Goal: Transaction & Acquisition: Purchase product/service

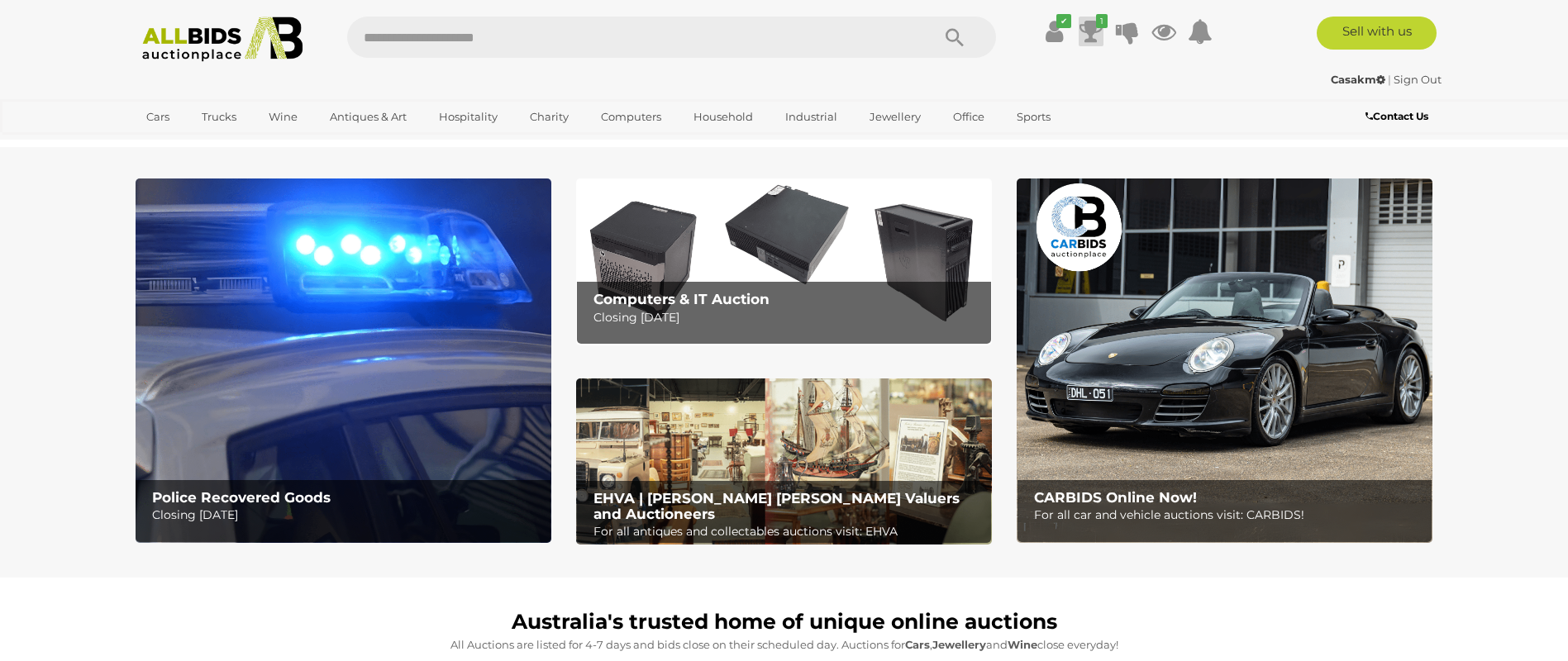
click at [1091, 24] on icon at bounding box center [1091, 31] width 24 height 29
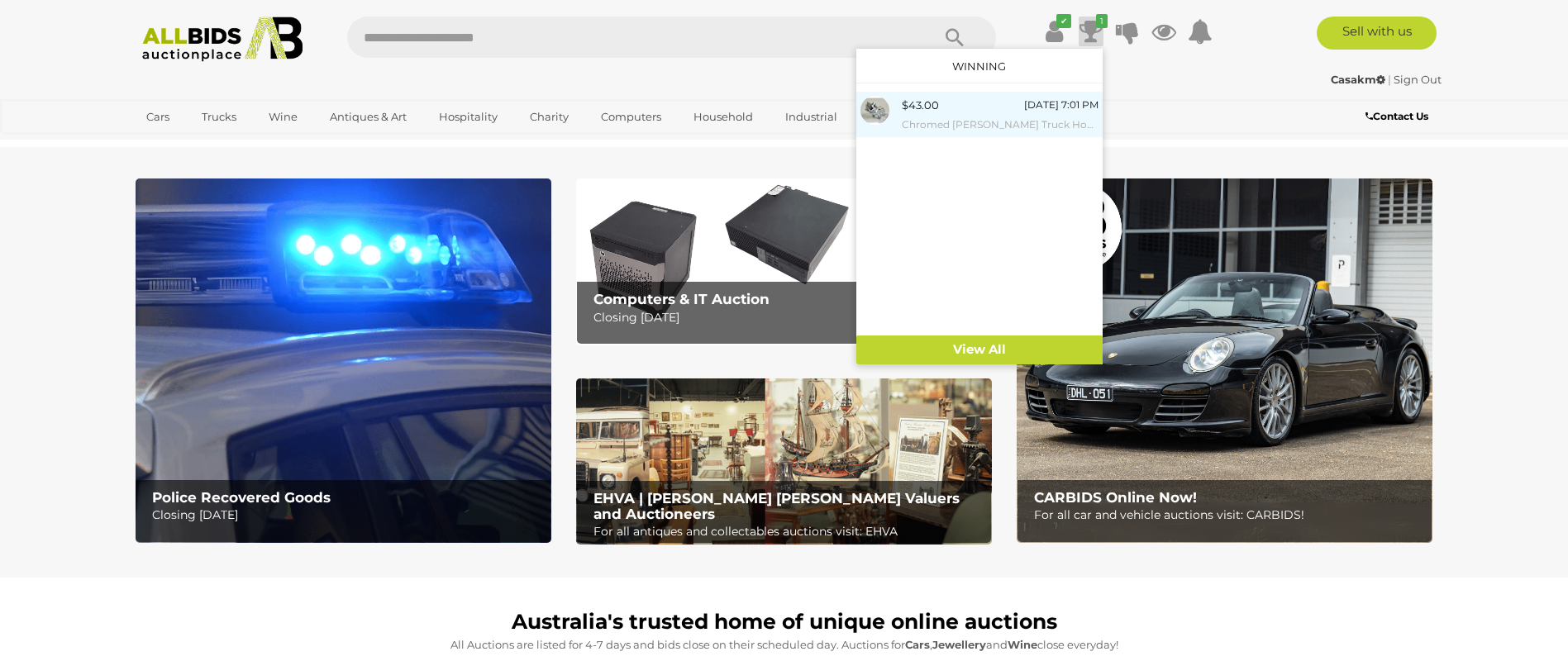
click at [922, 97] on div "$43.00" at bounding box center [921, 105] width 37 height 19
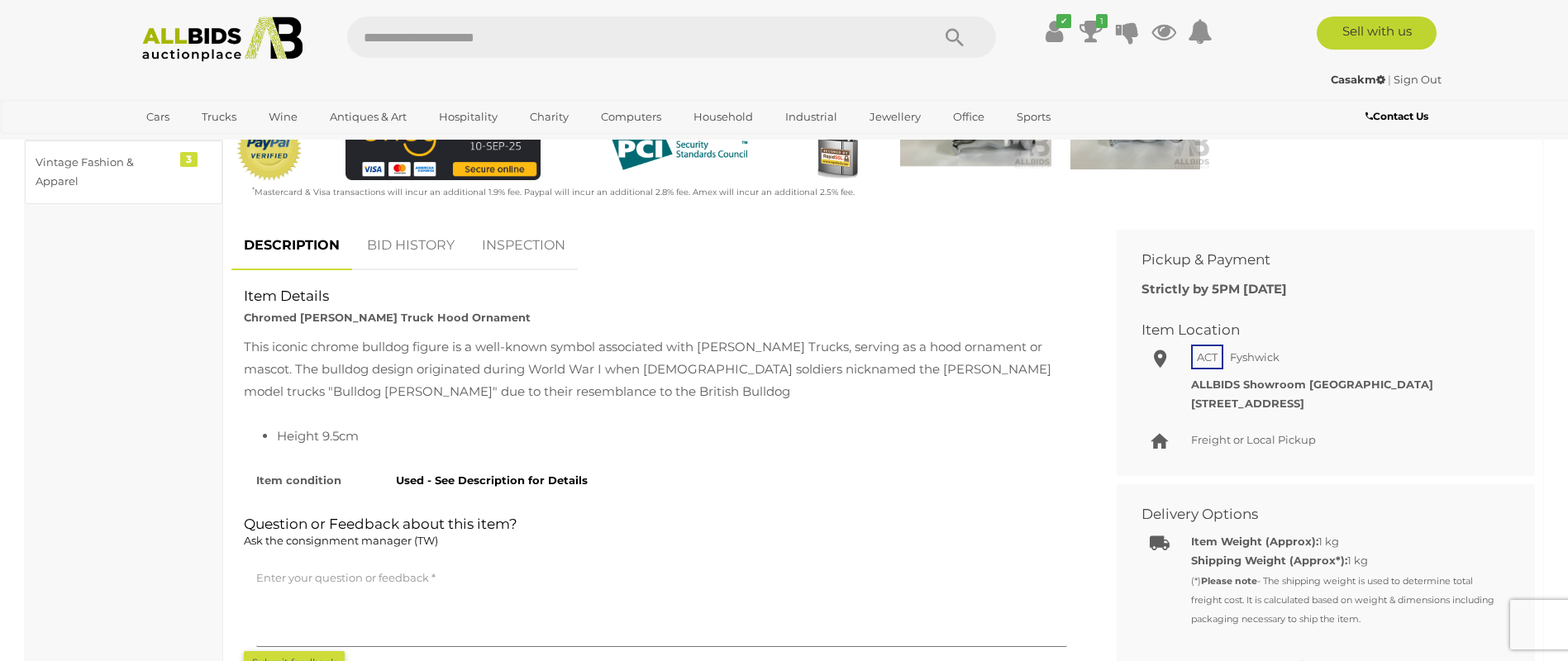
scroll to position [579, 0]
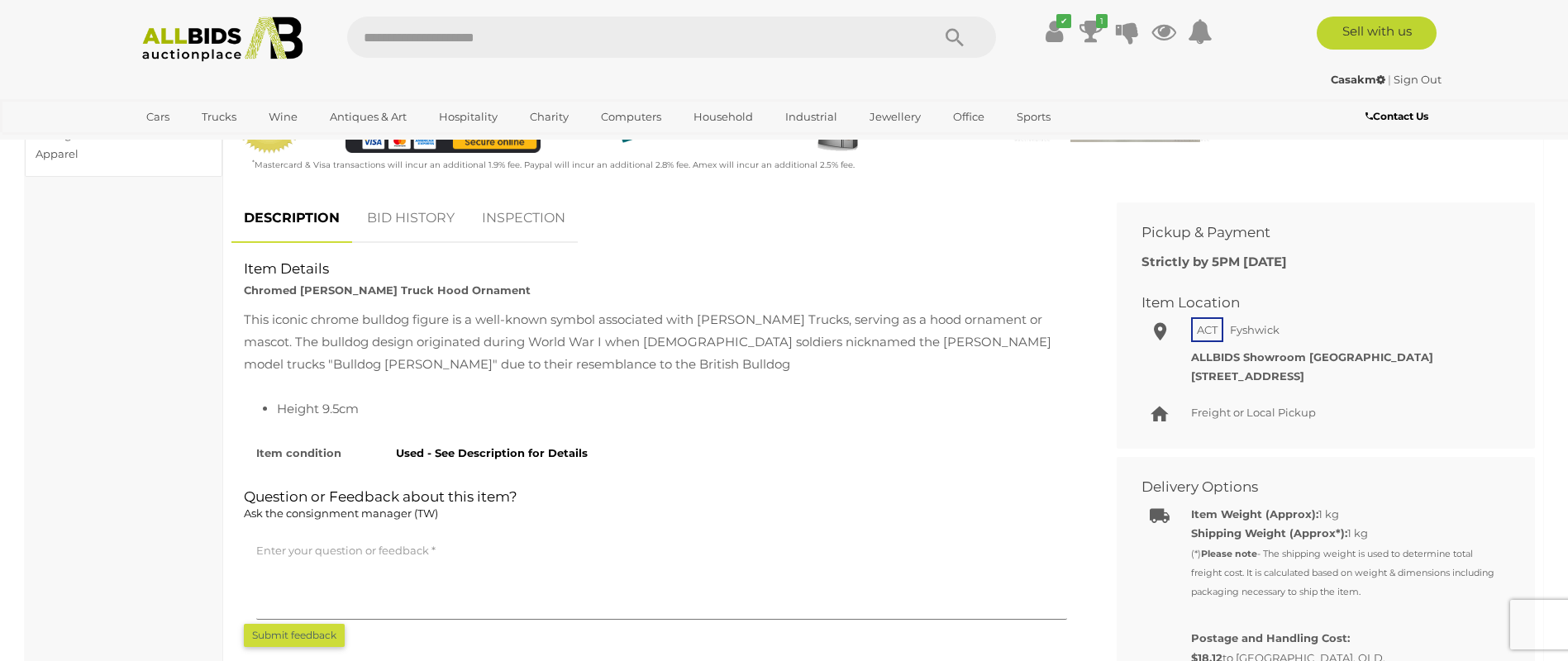
click at [448, 199] on link "BID HISTORY" at bounding box center [410, 218] width 113 height 49
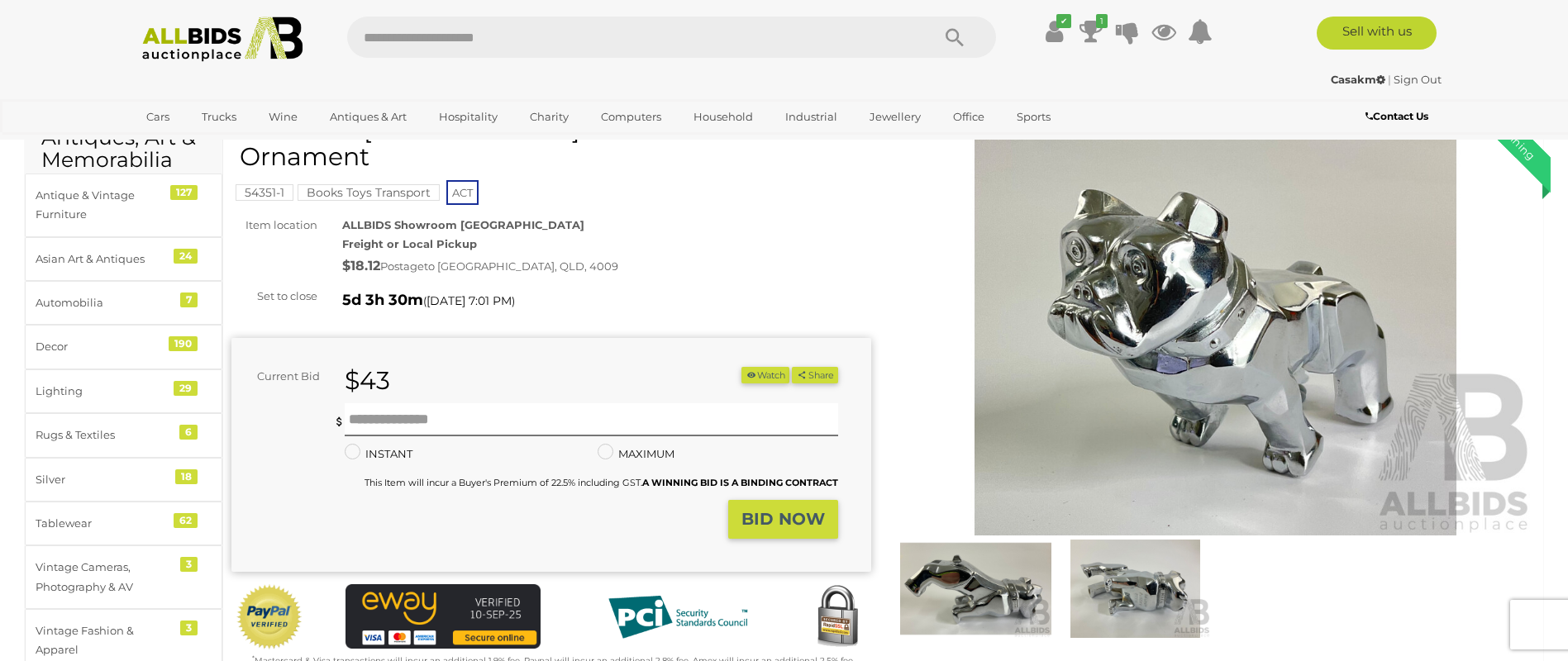
scroll to position [0, 0]
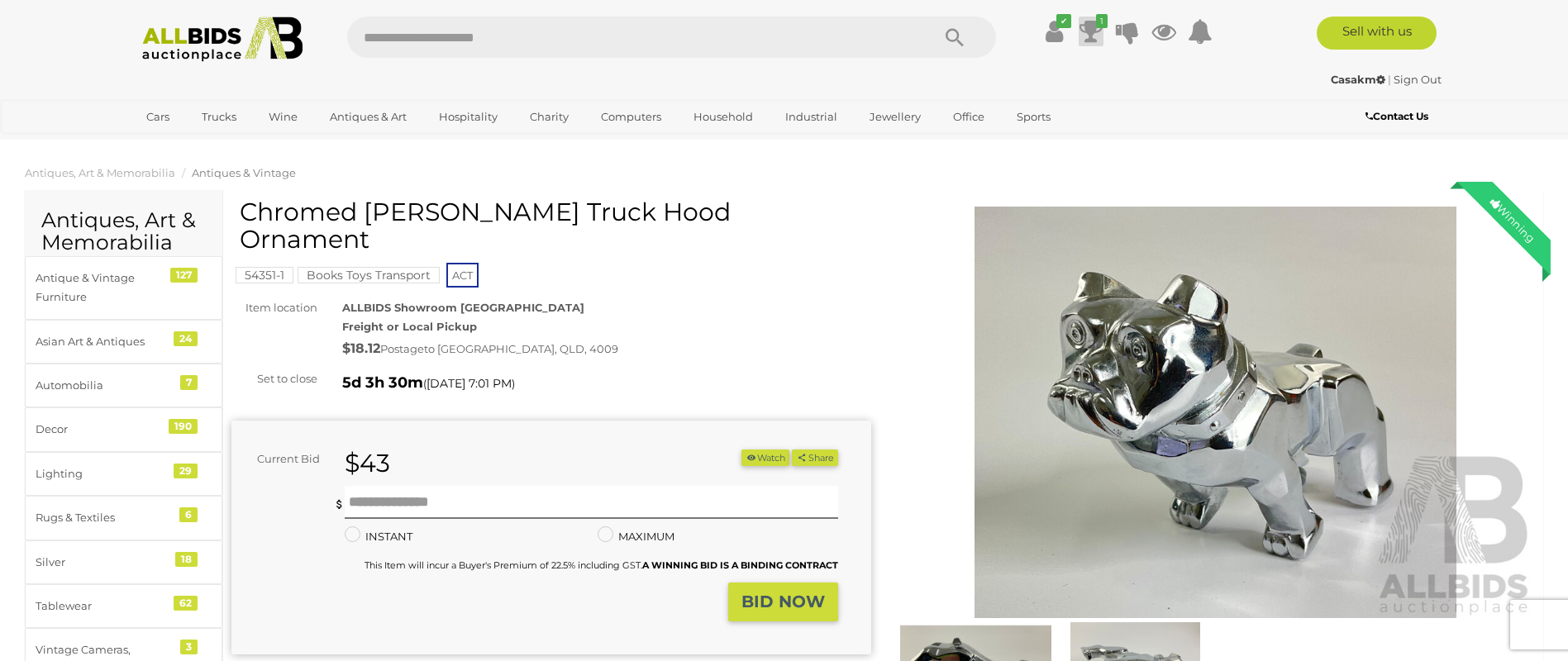
click at [1087, 27] on icon at bounding box center [1091, 31] width 24 height 29
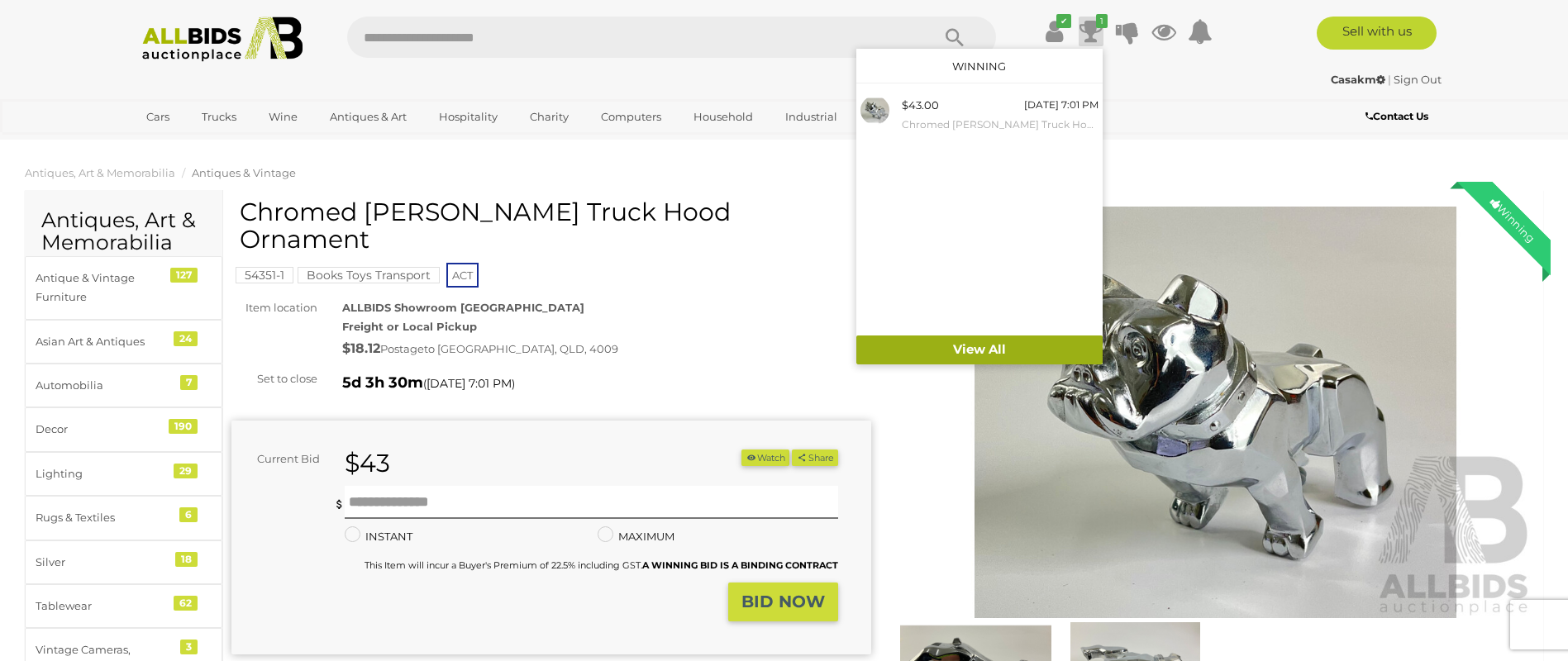
click at [974, 342] on link "View All" at bounding box center [979, 351] width 247 height 29
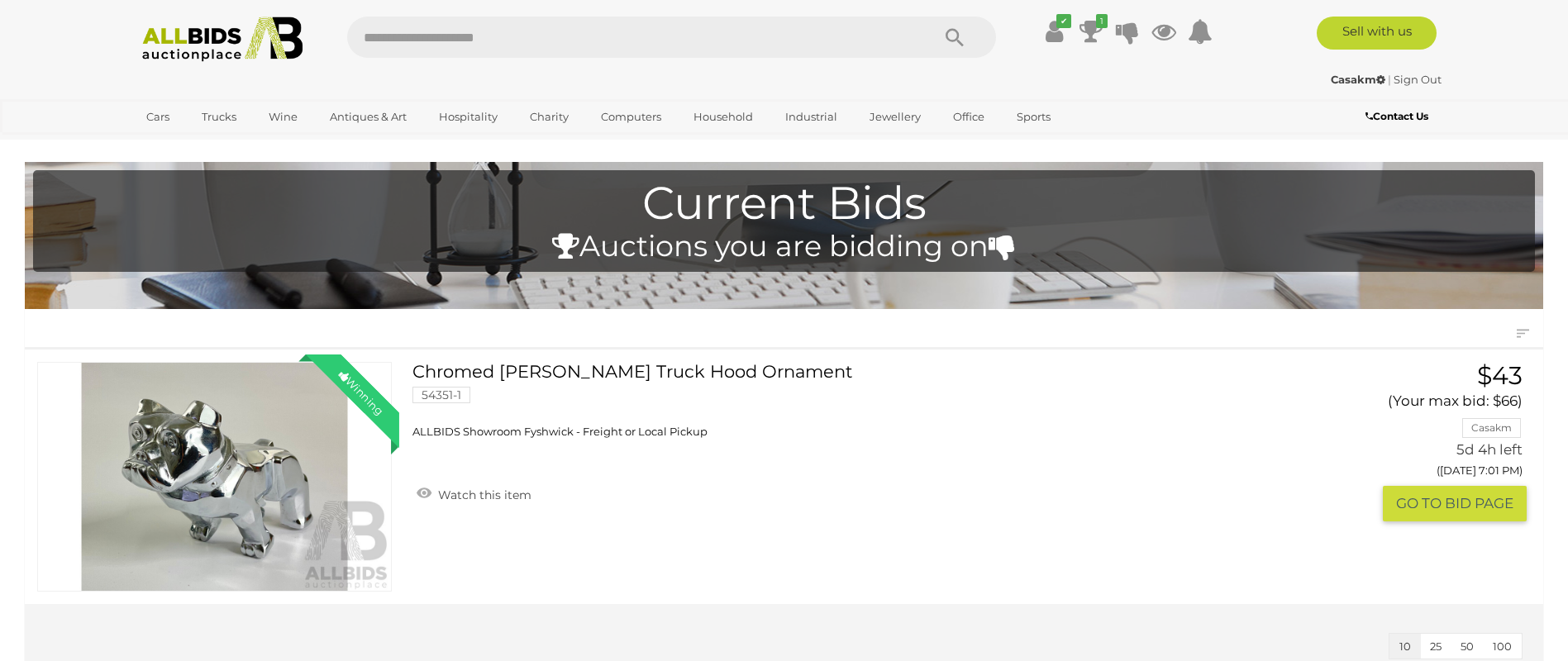
click at [1462, 507] on button "GO TO BID PAGE" at bounding box center [1454, 503] width 144 height 35
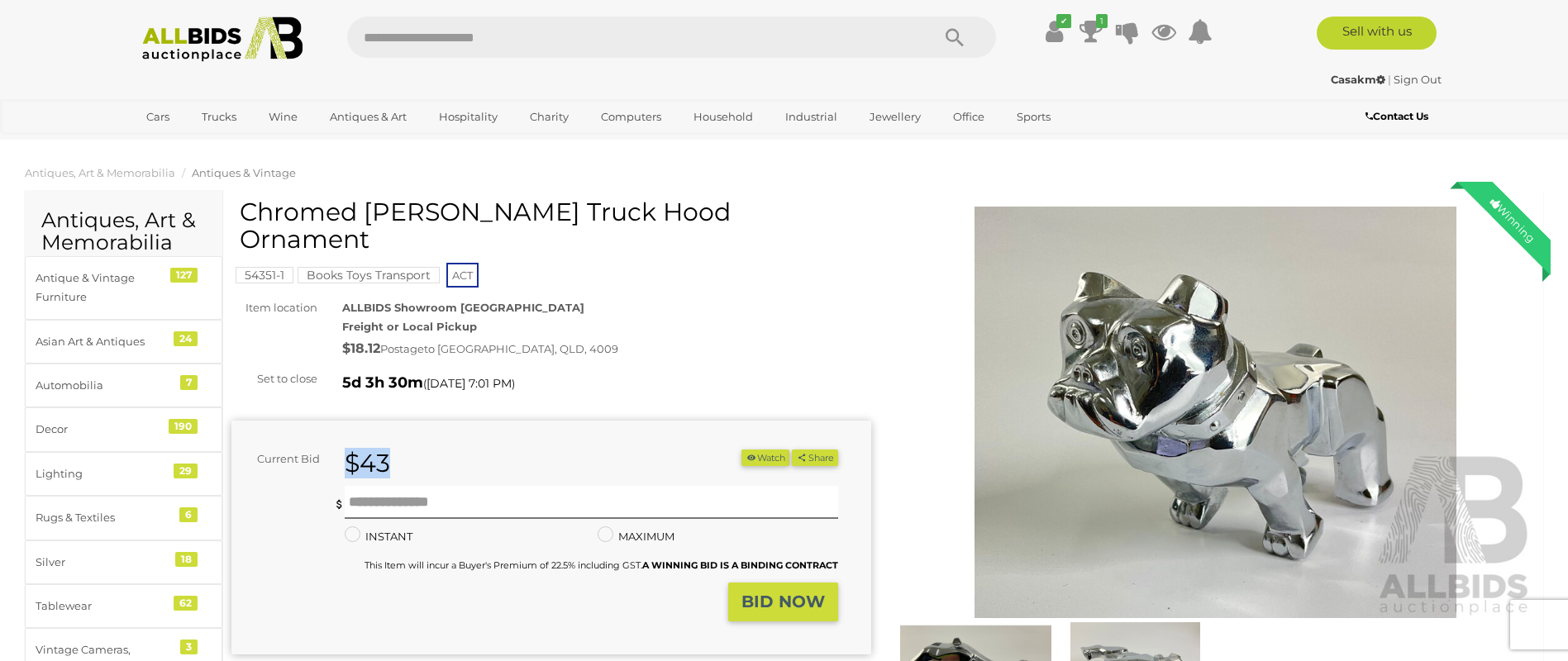
drag, startPoint x: 409, startPoint y: 432, endPoint x: 334, endPoint y: 432, distance: 75.0
click at [334, 449] on div "$43" at bounding box center [484, 463] width 304 height 28
click at [783, 591] on strong "BID NOW" at bounding box center [783, 601] width 83 height 20
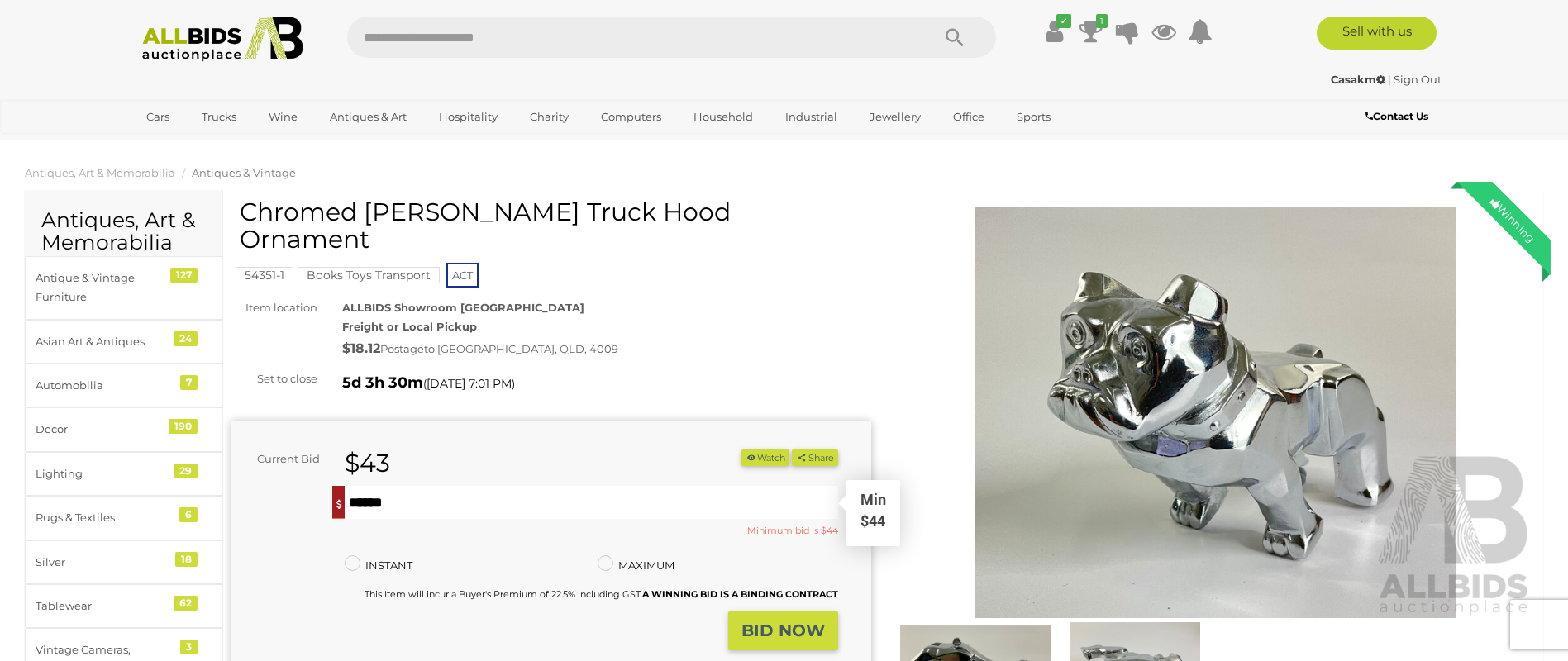
click at [438, 486] on input "text" at bounding box center [591, 502] width 493 height 33
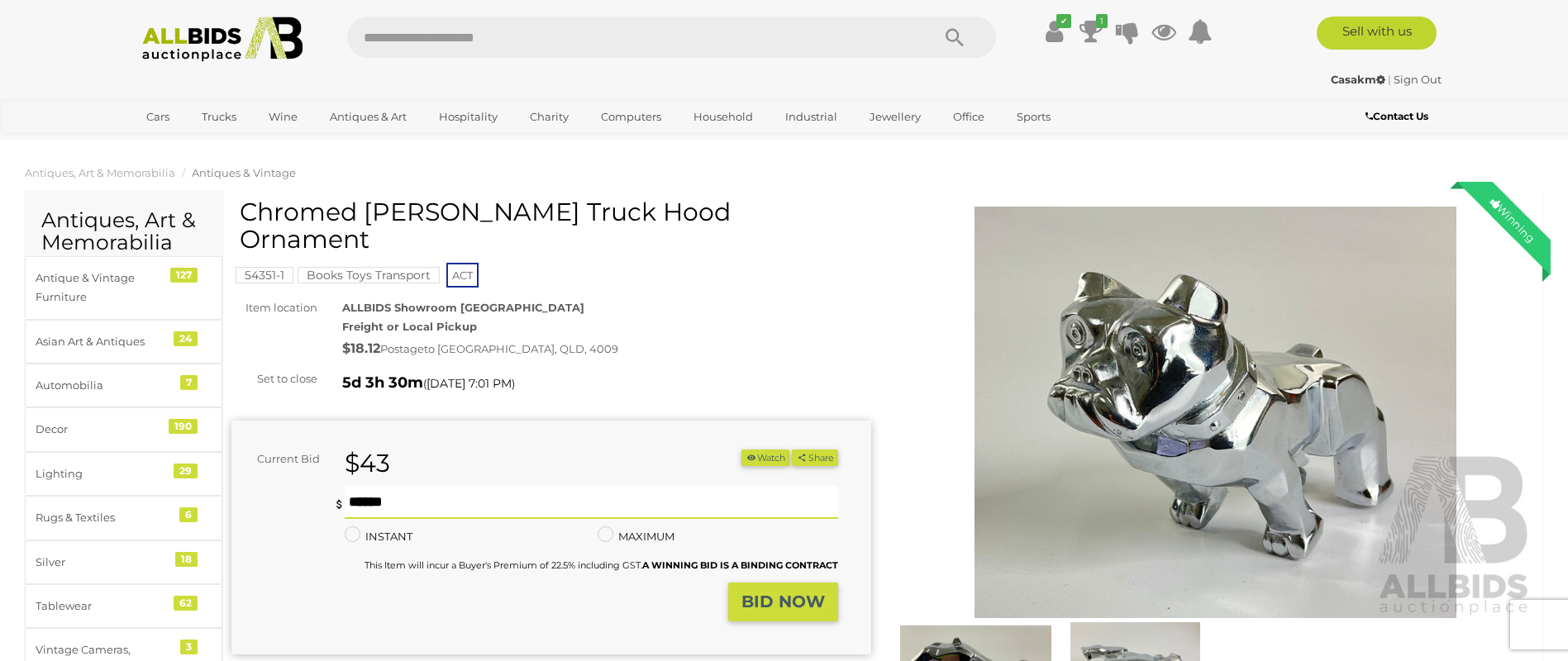
type input "**"
click at [786, 591] on strong "BID NOW" at bounding box center [783, 601] width 83 height 20
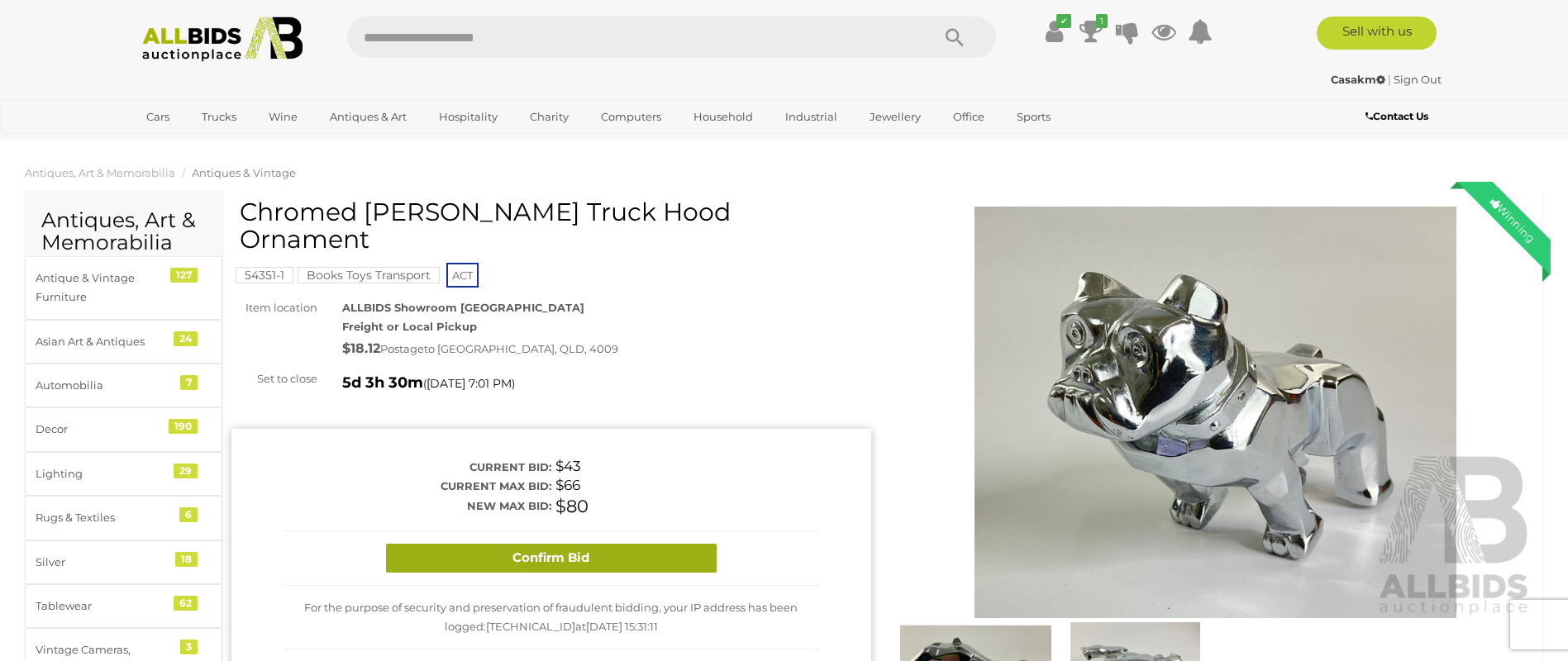
click at [522, 543] on button "Confirm Bid" at bounding box center [551, 558] width 331 height 29
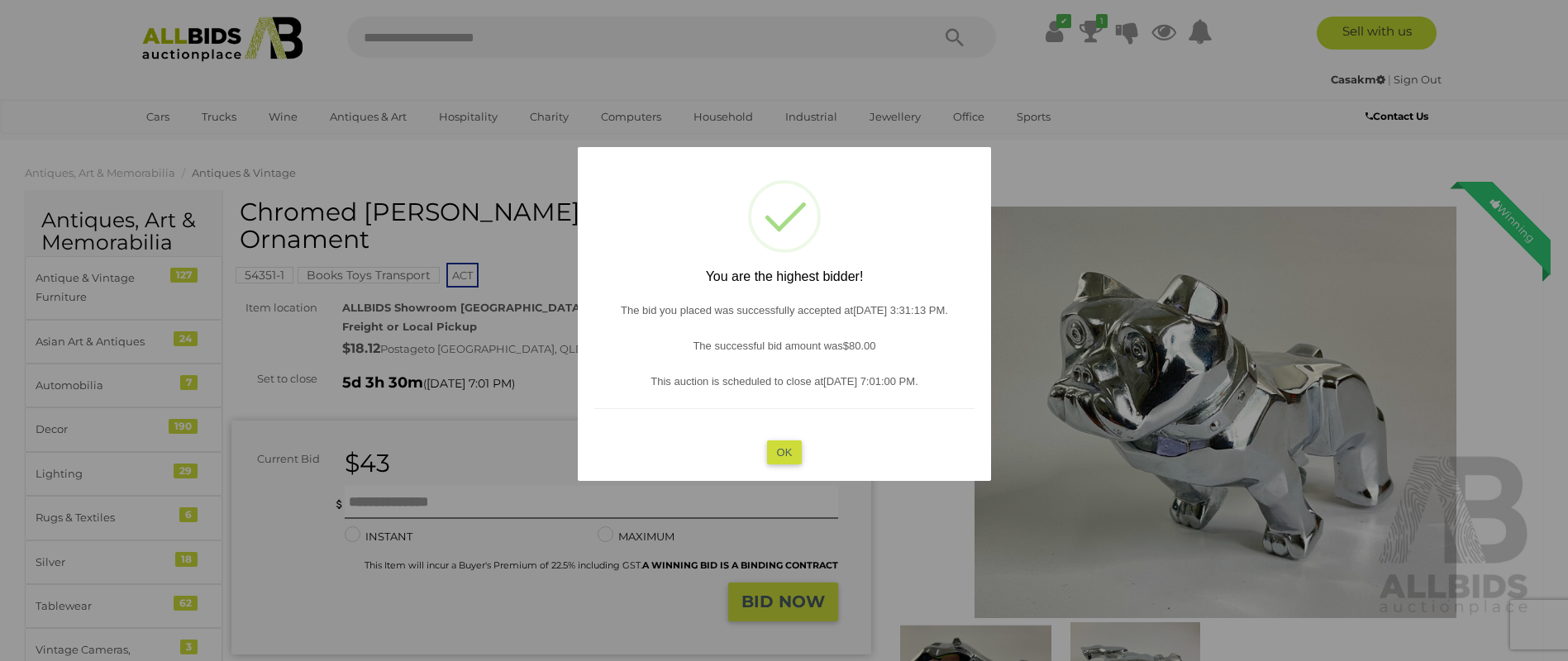
click at [787, 445] on button "OK" at bounding box center [784, 452] width 35 height 24
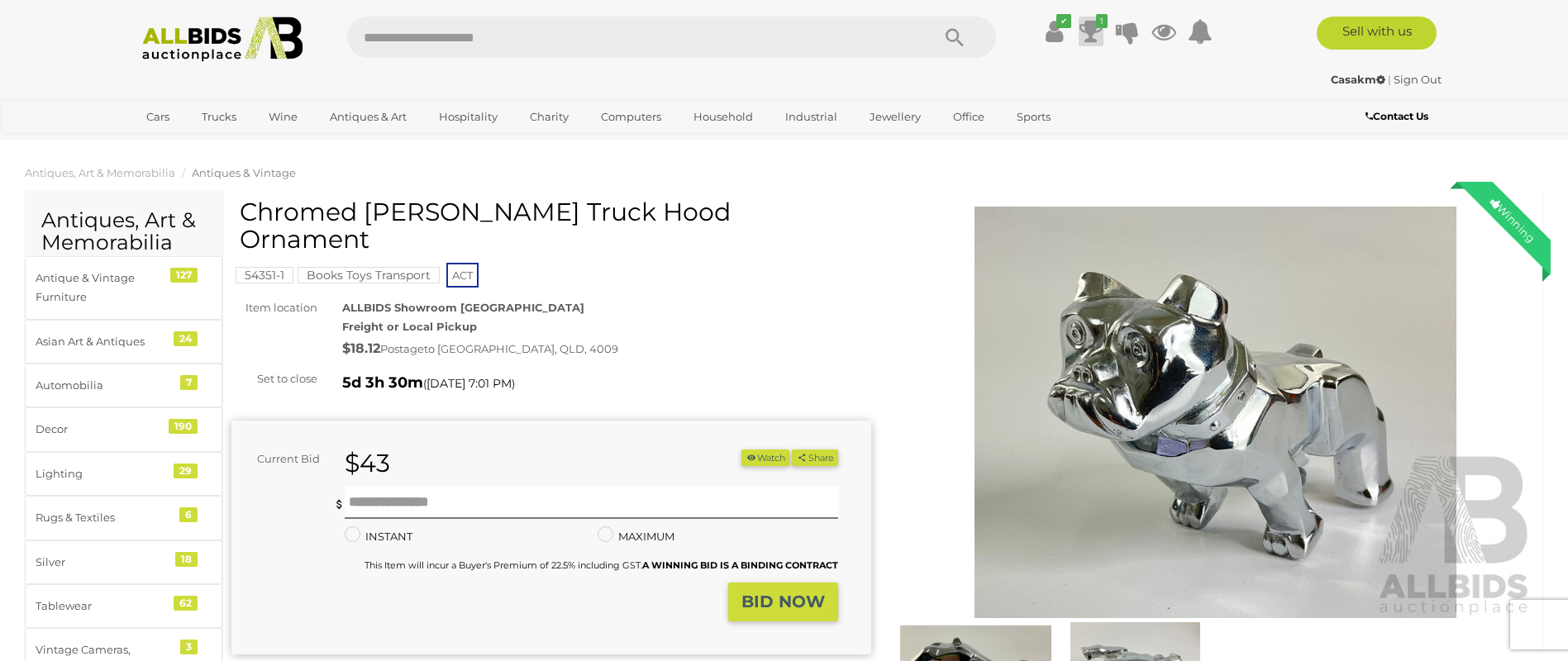
click at [1095, 30] on icon at bounding box center [1091, 31] width 24 height 29
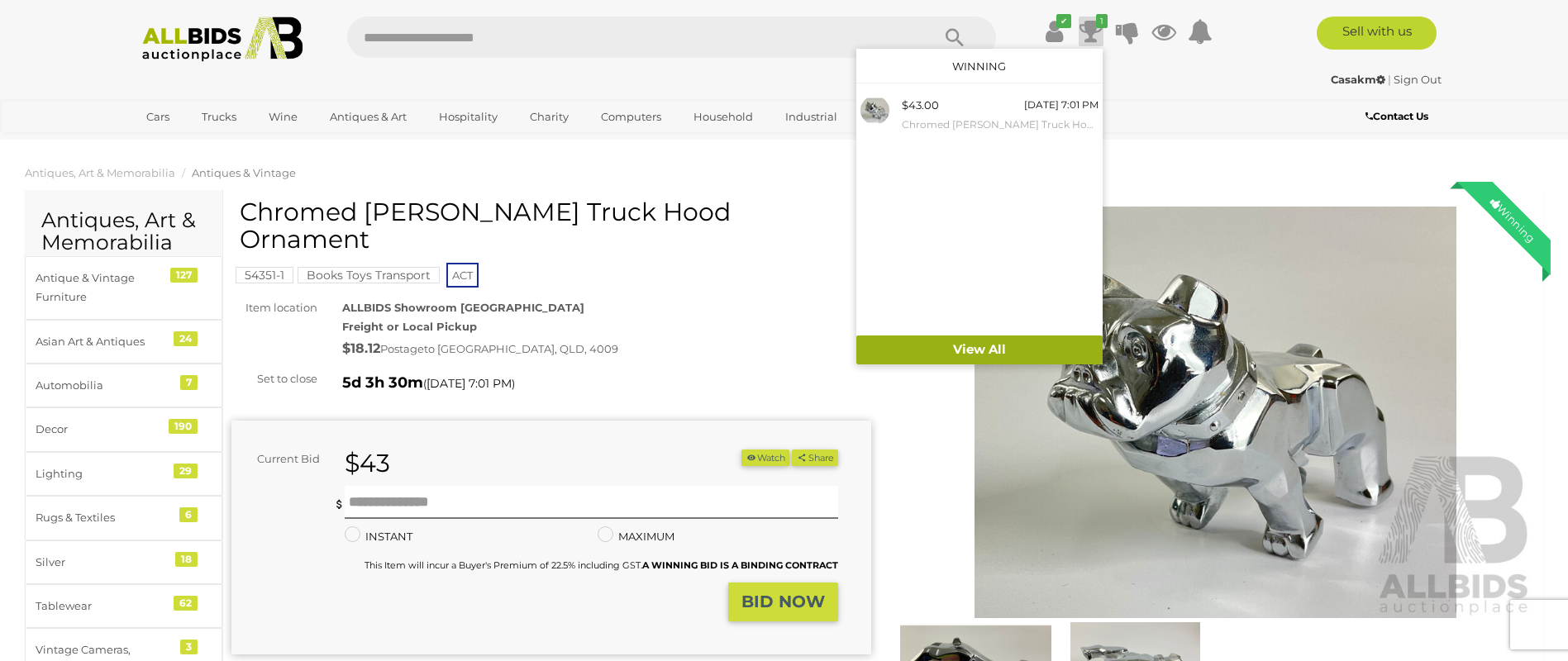
click at [979, 345] on link "View All" at bounding box center [979, 351] width 247 height 29
